Goal: Task Accomplishment & Management: Manage account settings

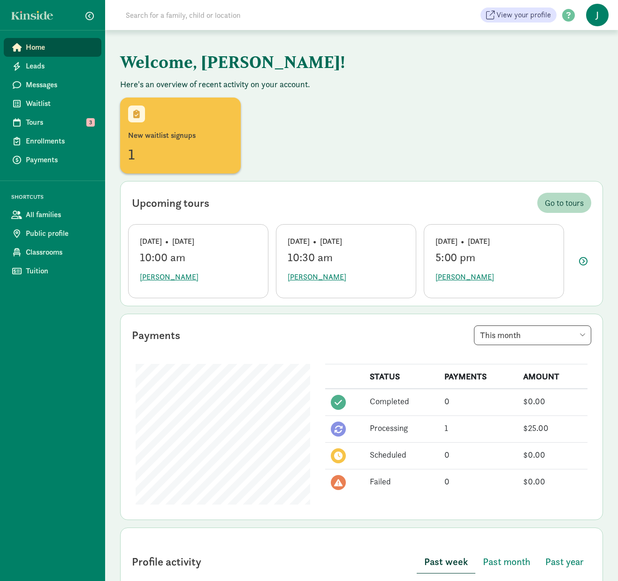
click at [594, 17] on span "J" at bounding box center [597, 15] width 23 height 23
click at [589, 46] on link "Logout" at bounding box center [590, 48] width 38 height 11
click at [598, 14] on span "J" at bounding box center [597, 15] width 23 height 23
click at [578, 44] on link "Logout" at bounding box center [590, 48] width 38 height 11
click at [597, 15] on span "J" at bounding box center [597, 15] width 23 height 23
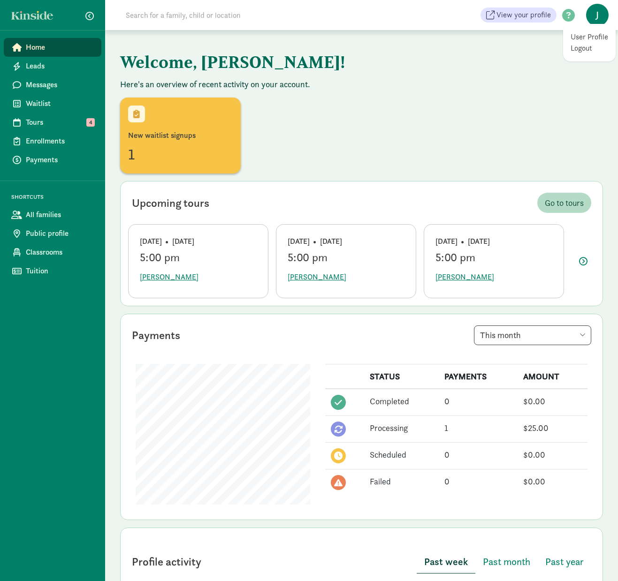
click at [590, 45] on link "Logout" at bounding box center [590, 48] width 38 height 11
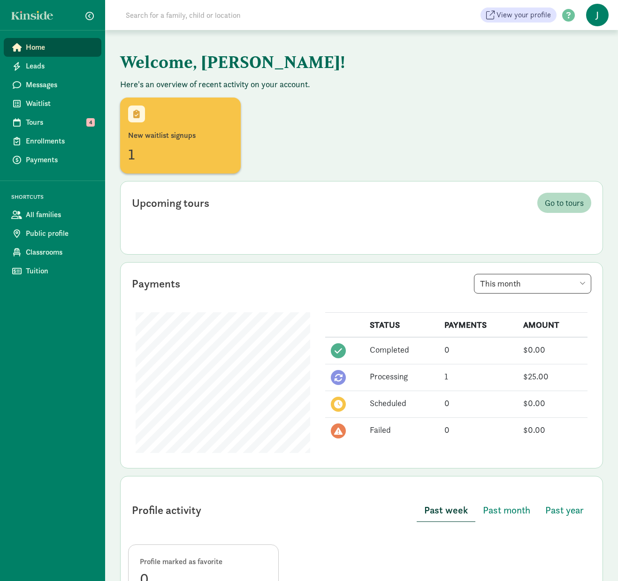
click at [593, 15] on span "J" at bounding box center [597, 15] width 23 height 23
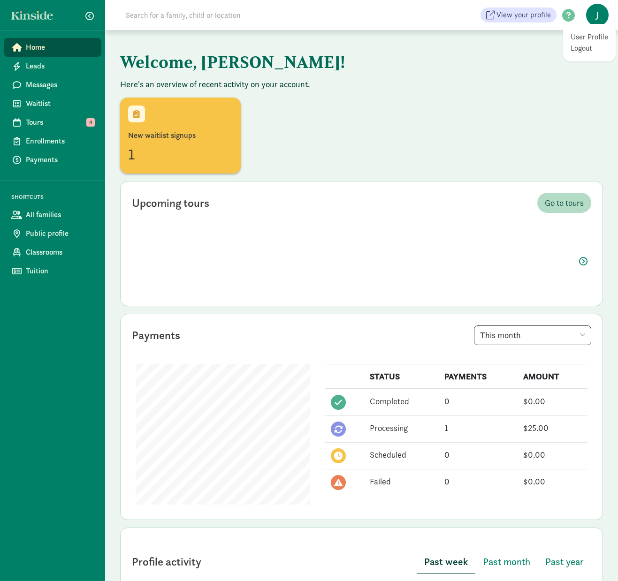
click at [575, 49] on link "Logout" at bounding box center [590, 48] width 38 height 11
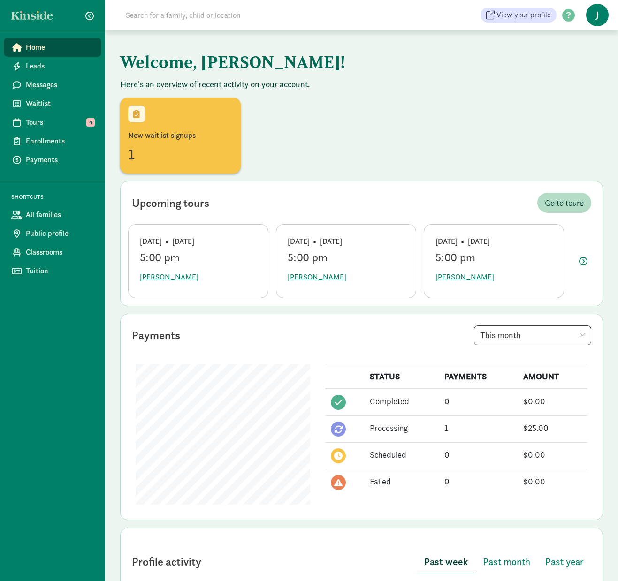
click at [594, 14] on span "J" at bounding box center [597, 15] width 23 height 23
click at [588, 48] on link "Logout" at bounding box center [590, 48] width 38 height 11
click at [597, 10] on span "J" at bounding box center [597, 15] width 23 height 23
click at [594, 47] on link "Logout" at bounding box center [590, 48] width 38 height 11
